Goal: Task Accomplishment & Management: Manage account settings

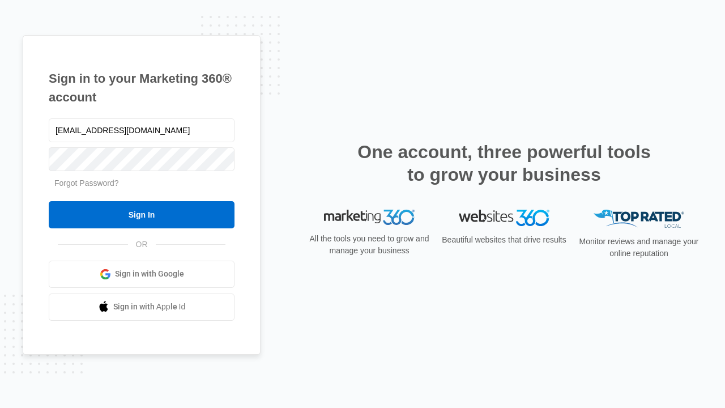
type input "dankie614@gmail.com"
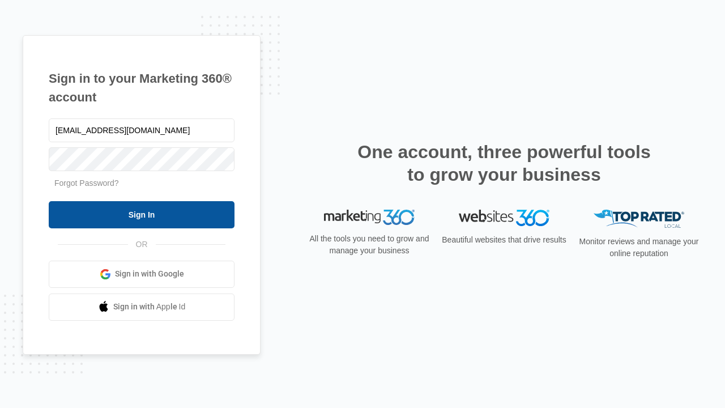
click at [142, 214] on input "Sign In" at bounding box center [142, 214] width 186 height 27
